Goal: Task Accomplishment & Management: Manage account settings

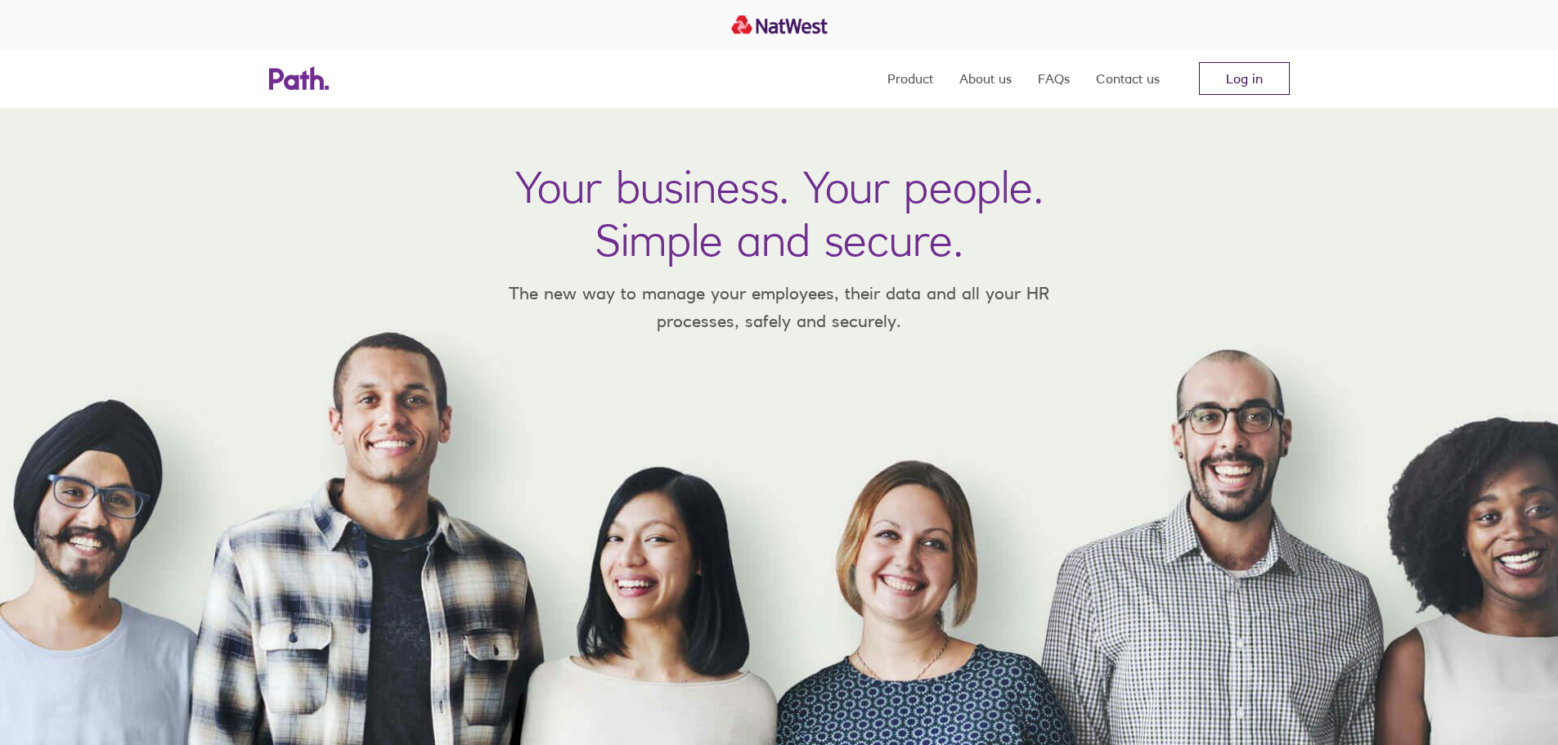
click at [1230, 83] on link "Log in" at bounding box center [1244, 78] width 91 height 33
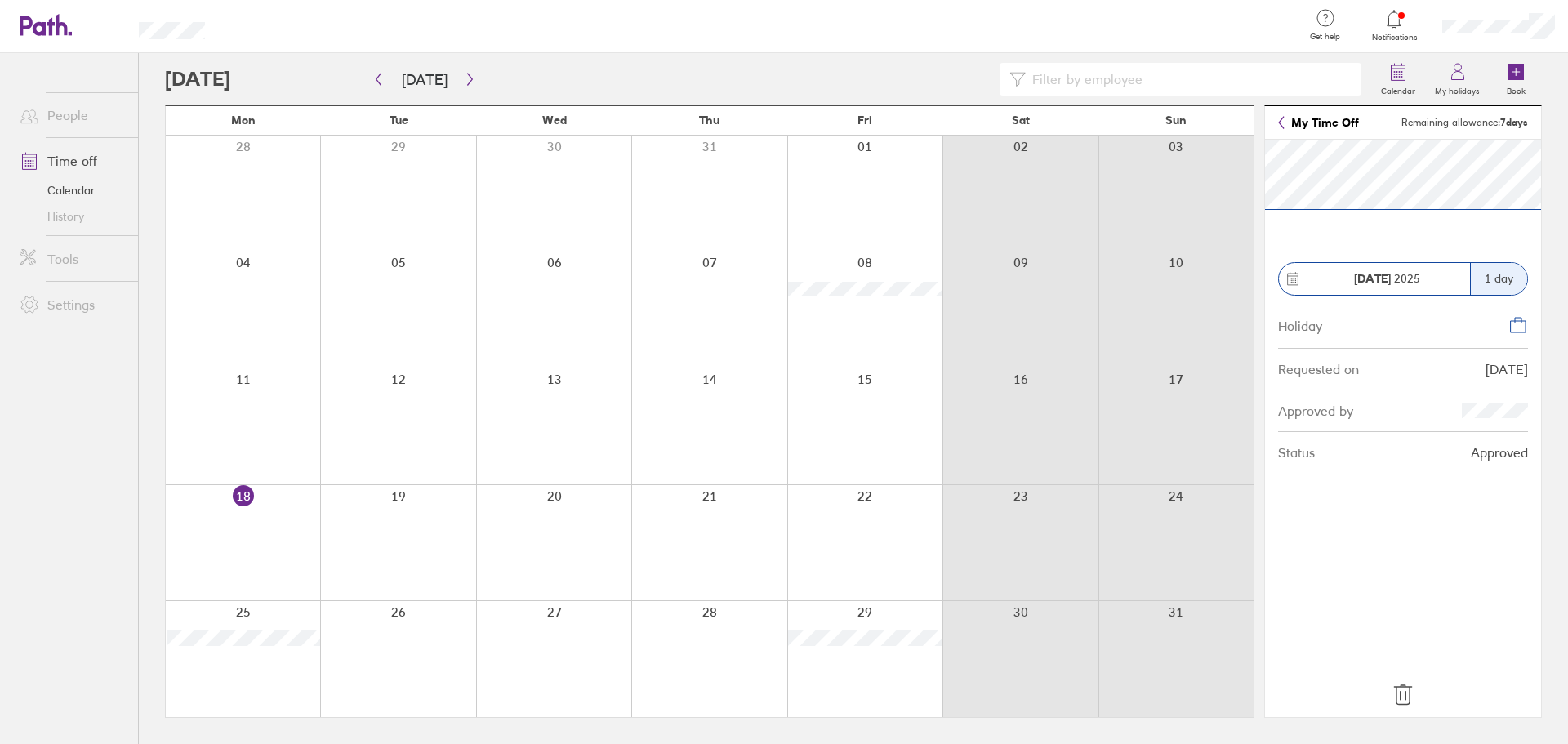
click at [1403, 697] on icon at bounding box center [1402, 695] width 26 height 26
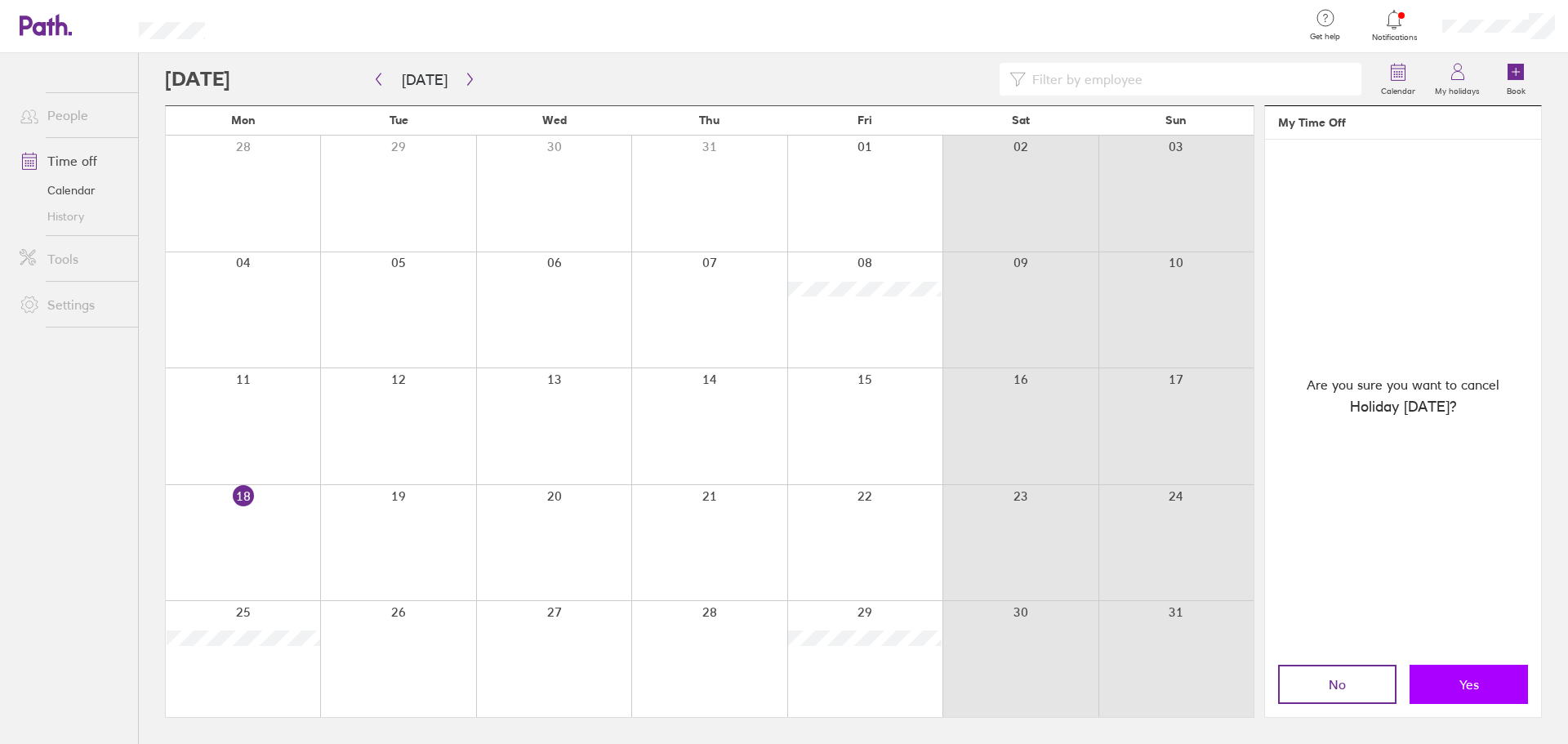
click at [1447, 681] on button "Yes" at bounding box center [1468, 684] width 119 height 39
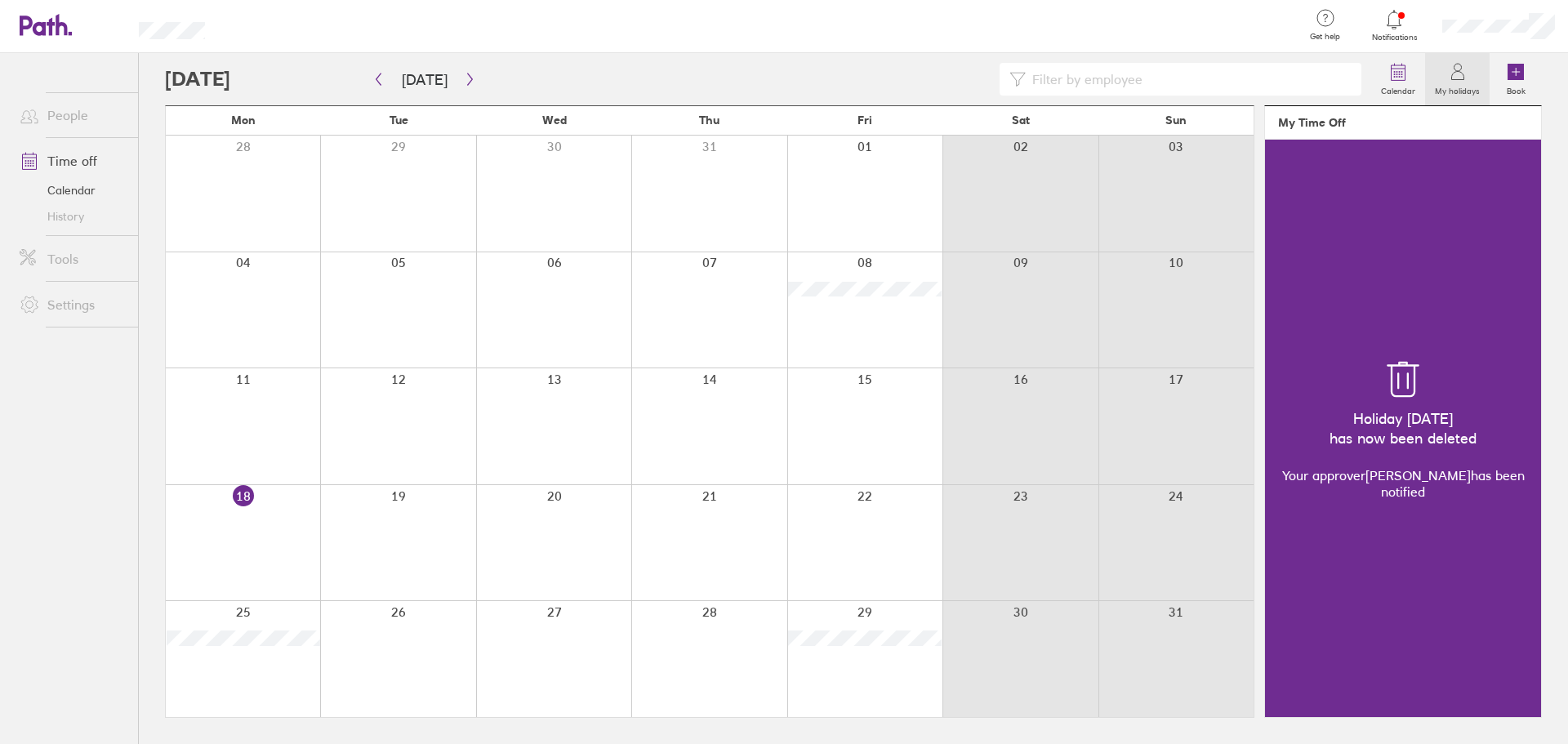
click at [757, 644] on div at bounding box center [708, 659] width 155 height 116
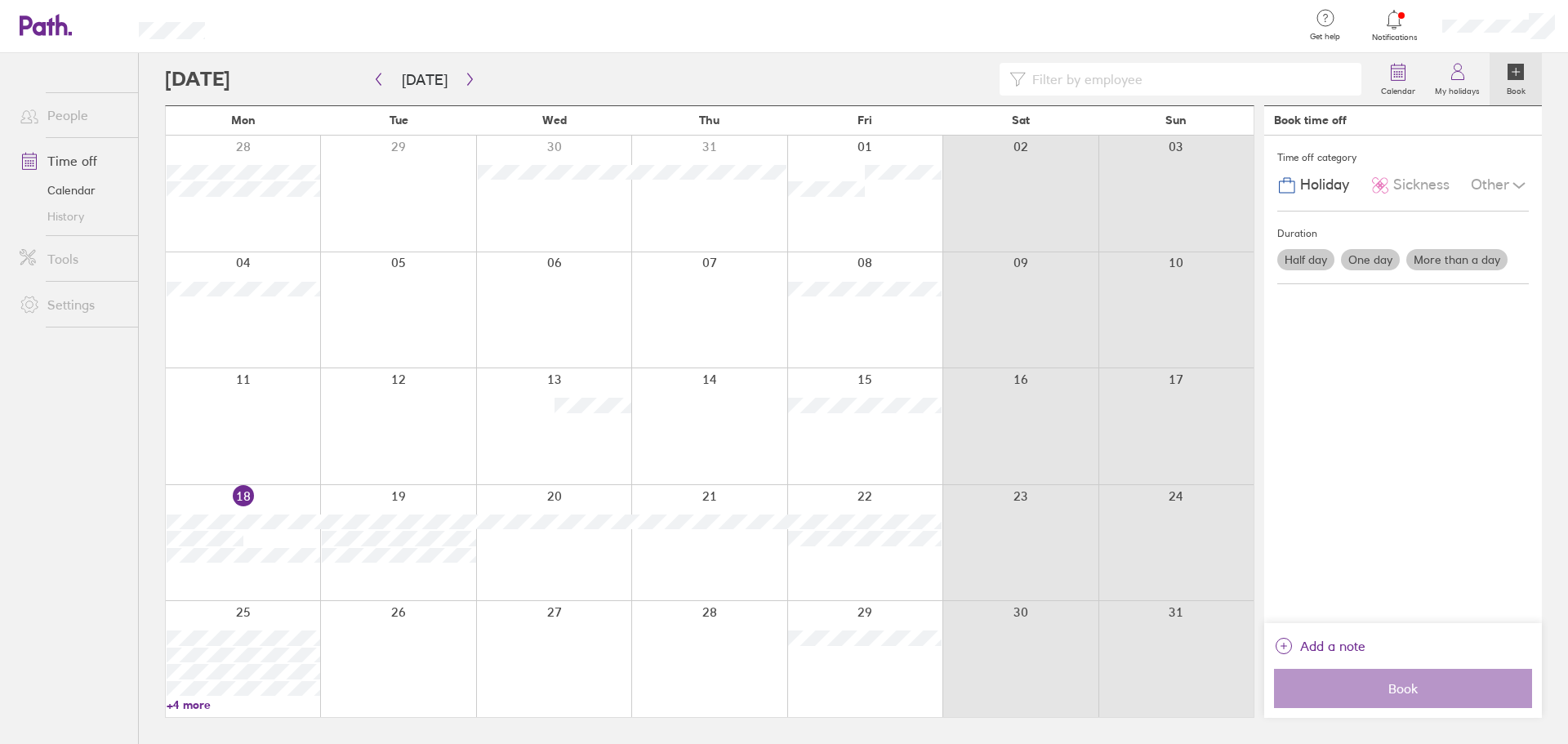
click at [716, 644] on div at bounding box center [708, 659] width 155 height 116
click at [707, 644] on div at bounding box center [708, 659] width 155 height 116
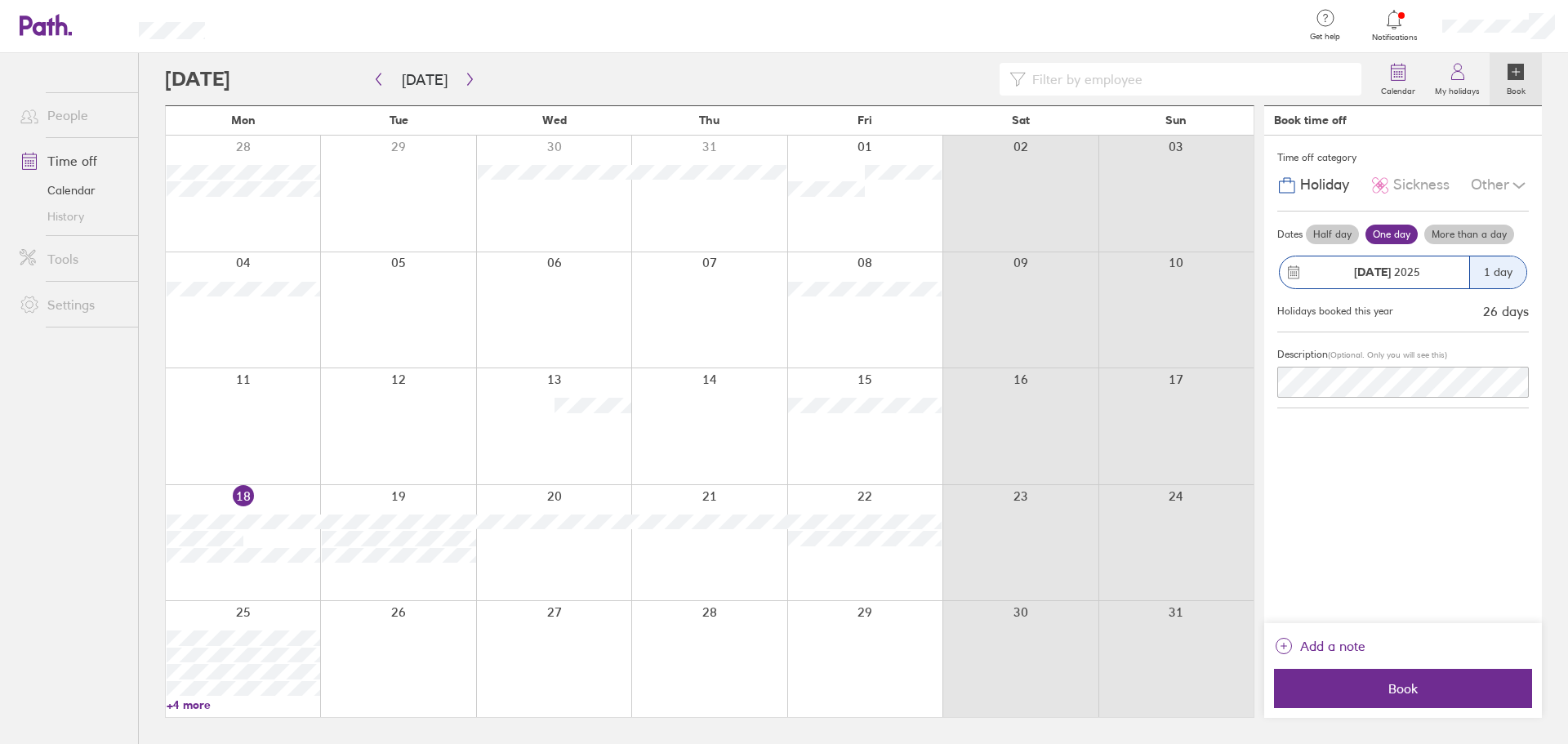
click at [687, 637] on div at bounding box center [708, 659] width 155 height 116
click at [685, 637] on div at bounding box center [708, 659] width 155 height 116
click at [1377, 695] on span "Book" at bounding box center [1403, 688] width 236 height 15
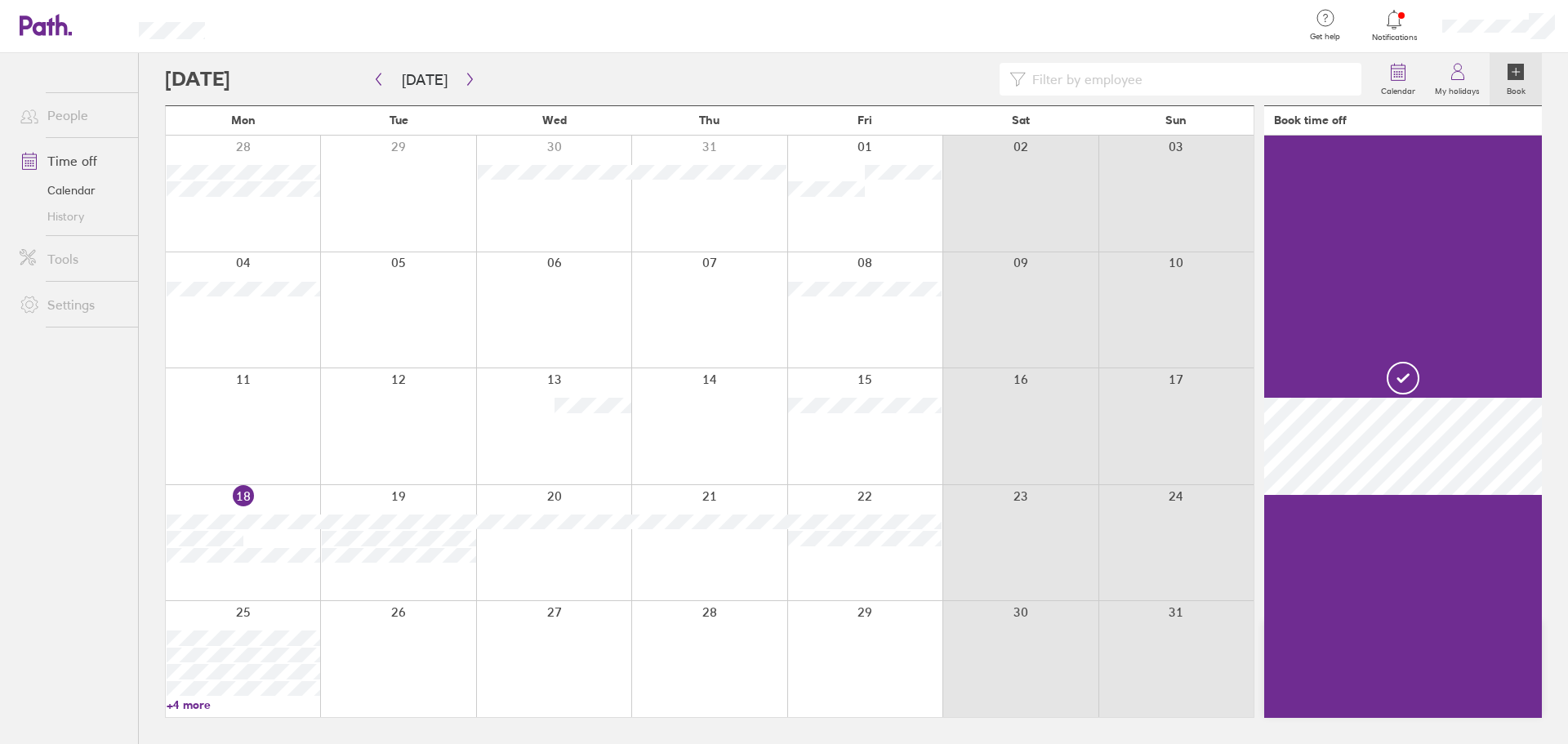
click at [755, 676] on div at bounding box center [708, 659] width 155 height 116
